Goal: Book appointment/travel/reservation

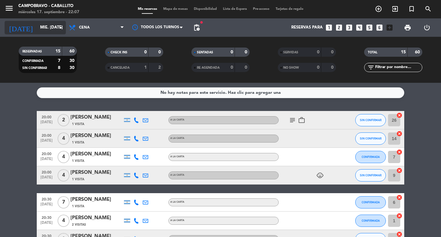
click at [37, 26] on input "mié. [DATE]" at bounding box center [64, 27] width 54 height 11
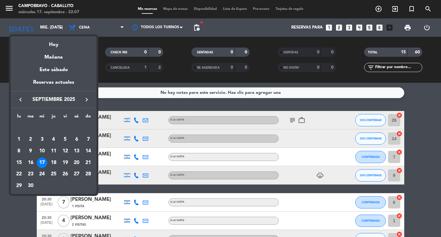
drag, startPoint x: 41, startPoint y: 161, endPoint x: 28, endPoint y: 169, distance: 15.4
click at [41, 162] on div "17" at bounding box center [42, 162] width 10 height 10
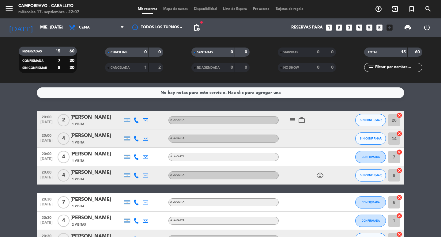
click at [37, 28] on input "mié. [DATE]" at bounding box center [64, 27] width 54 height 11
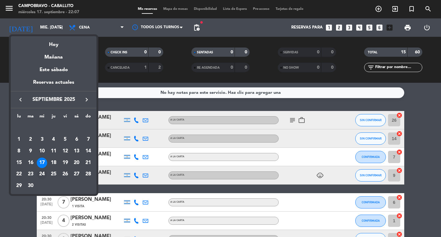
click at [43, 174] on div "24" at bounding box center [42, 174] width 10 height 10
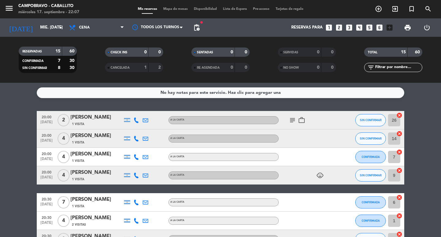
type input "mié. [DATE]"
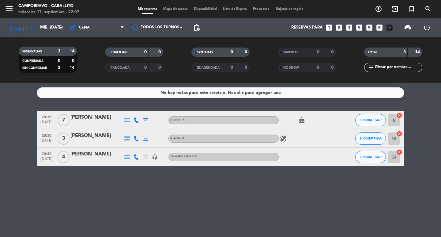
click at [358, 25] on icon "looks_4" at bounding box center [359, 28] width 8 height 8
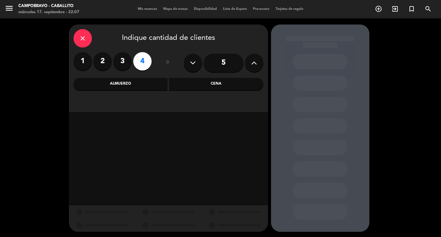
drag, startPoint x: 183, startPoint y: 85, endPoint x: 179, endPoint y: 89, distance: 5.2
click at [183, 85] on div "Cena" at bounding box center [216, 84] width 94 height 12
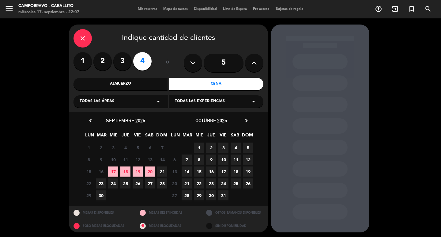
click at [117, 181] on span "24" at bounding box center [113, 183] width 10 height 10
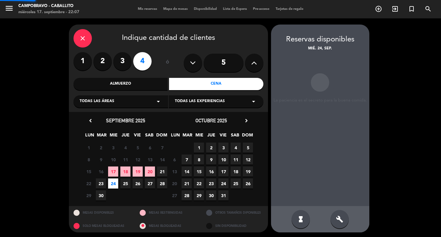
scroll to position [1, 0]
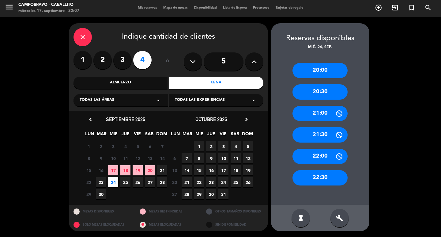
click at [322, 91] on div "20:30" at bounding box center [319, 91] width 55 height 15
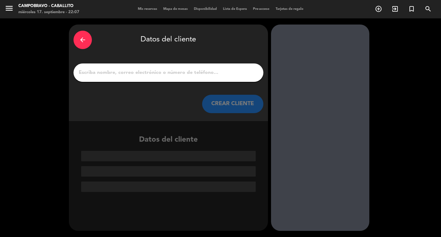
click at [110, 74] on input "1" at bounding box center [168, 72] width 181 height 9
type input "D"
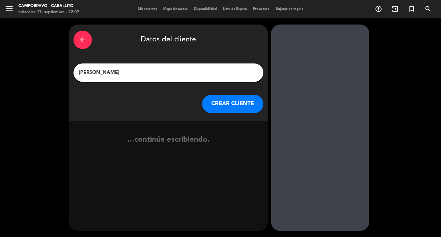
type input "[PERSON_NAME]"
click at [244, 114] on div "arrow_back Datos del cliente [PERSON_NAME] [PERSON_NAME] CLIENTE" at bounding box center [168, 72] width 199 height 96
click at [247, 105] on button "CREAR CLIENTE" at bounding box center [232, 104] width 61 height 18
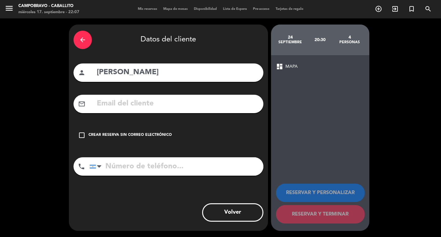
click at [151, 162] on input "tel" at bounding box center [176, 166] width 174 height 18
type input "D"
type input "1155160902"
click at [136, 143] on div "check_box_outline_blank Crear reserva sin correo electrónico" at bounding box center [168, 135] width 190 height 18
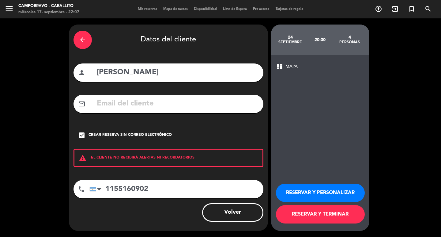
click at [305, 214] on button "RESERVAR Y TERMINAR" at bounding box center [320, 214] width 89 height 18
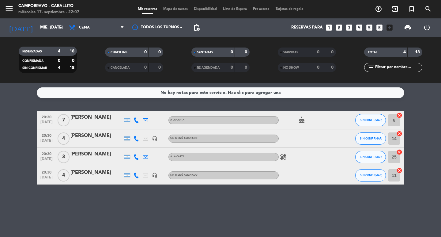
click at [91, 136] on div "[PERSON_NAME]" at bounding box center [96, 136] width 52 height 8
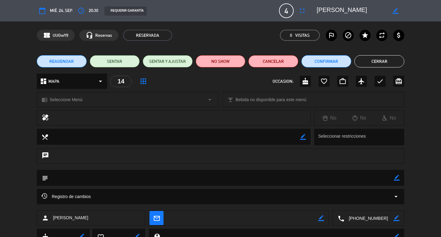
click at [398, 178] on icon "border_color" at bounding box center [396, 177] width 6 height 6
click at [296, 170] on textarea at bounding box center [220, 177] width 345 height 16
type textarea "1ER PISO"
click at [399, 177] on icon at bounding box center [396, 177] width 6 height 6
click at [389, 62] on button "Cerrar" at bounding box center [379, 61] width 50 height 12
